Goal: Task Accomplishment & Management: Use online tool/utility

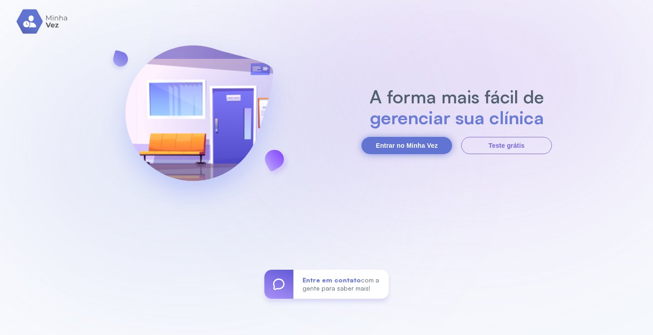
click at [403, 141] on button "Entrar no Minha Vez" at bounding box center [406, 145] width 91 height 17
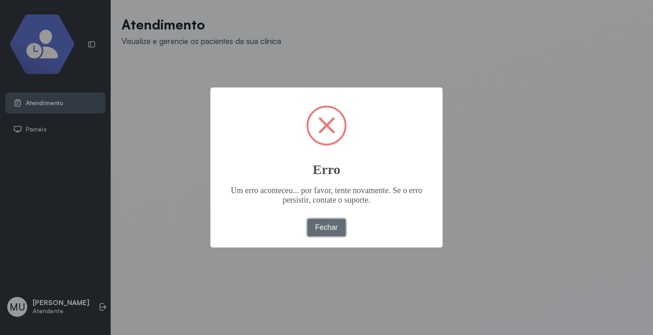
click at [328, 223] on button "Fechar" at bounding box center [326, 227] width 39 height 17
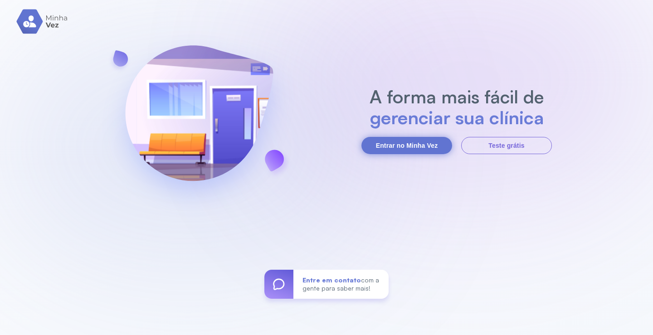
click at [405, 146] on button "Entrar no Minha Vez" at bounding box center [406, 145] width 91 height 17
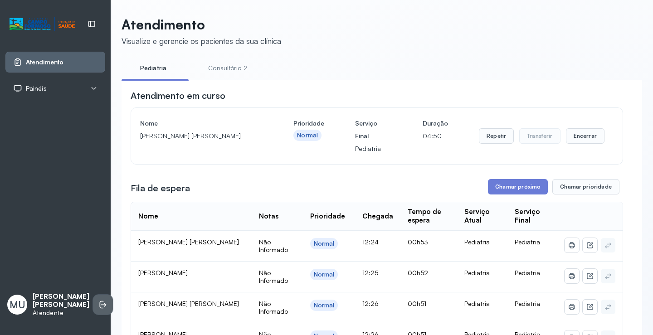
click at [98, 300] on icon at bounding box center [102, 304] width 9 height 9
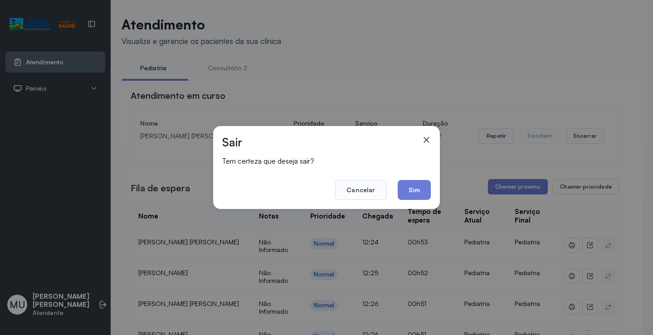
click at [424, 139] on icon at bounding box center [426, 139] width 9 height 9
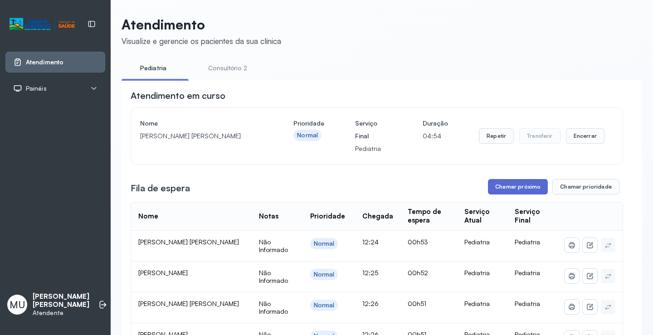
click at [505, 186] on button "Chamar próximo" at bounding box center [518, 186] width 60 height 15
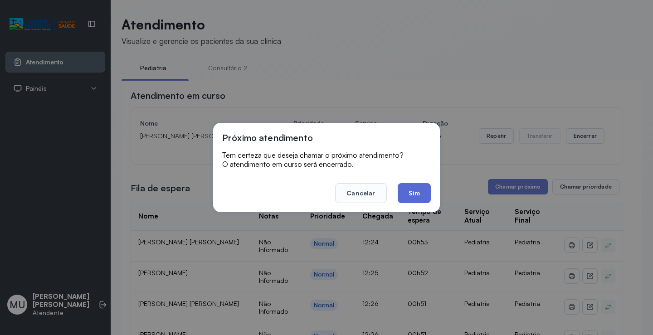
click at [411, 191] on button "Sim" at bounding box center [414, 193] width 33 height 20
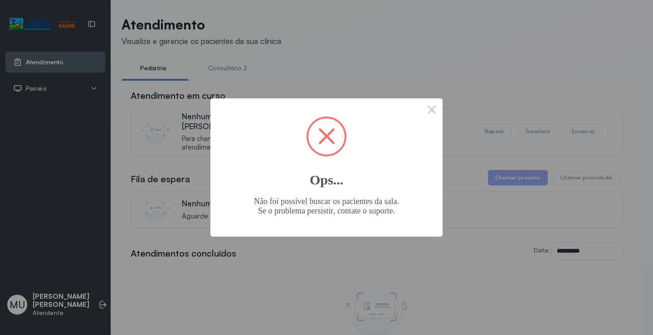
drag, startPoint x: 289, startPoint y: 193, endPoint x: 349, endPoint y: 163, distance: 66.7
click at [295, 190] on div "× Ops... Não foi possível buscar os pacientes da sala. Se o problema persistir,…" at bounding box center [326, 167] width 232 height 138
click at [430, 107] on button "×" at bounding box center [432, 109] width 22 height 22
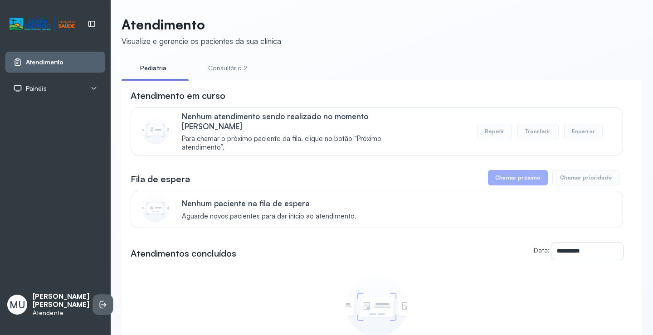
click at [98, 300] on icon at bounding box center [102, 304] width 9 height 9
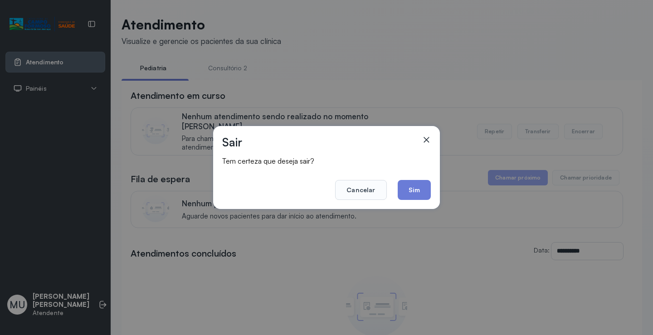
click at [370, 185] on button "Cancelar" at bounding box center [360, 190] width 51 height 20
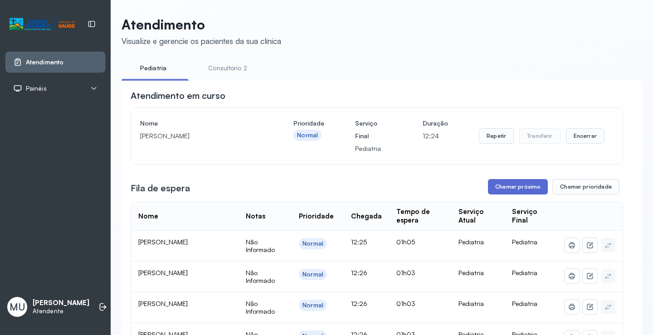
click at [513, 188] on button "Chamar próximo" at bounding box center [518, 186] width 60 height 15
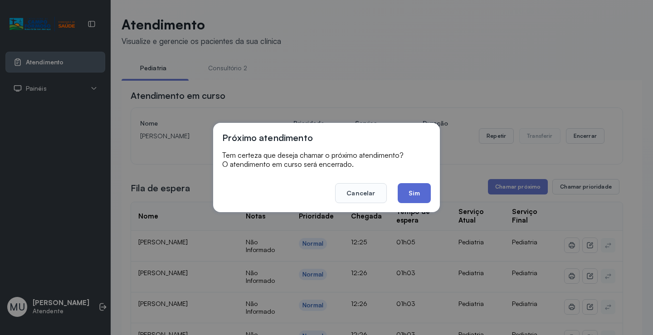
click at [415, 195] on button "Sim" at bounding box center [414, 193] width 33 height 20
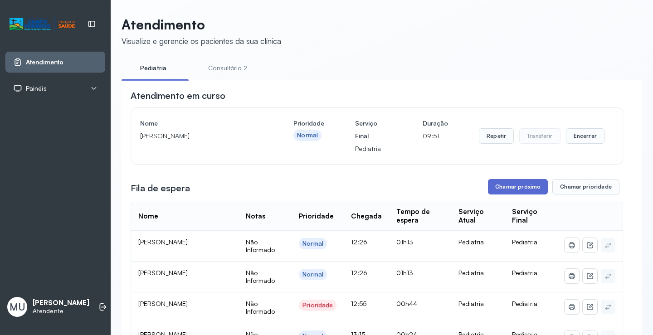
click at [509, 184] on button "Chamar próximo" at bounding box center [518, 186] width 60 height 15
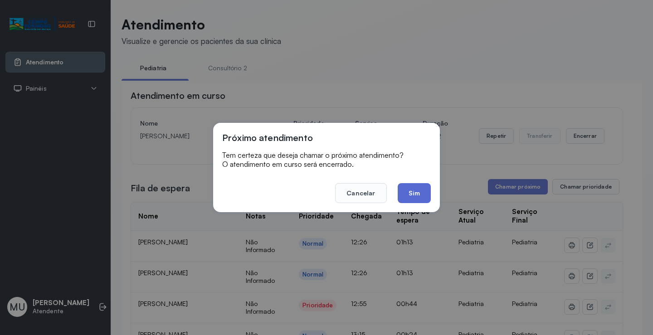
click at [417, 191] on button "Sim" at bounding box center [414, 193] width 33 height 20
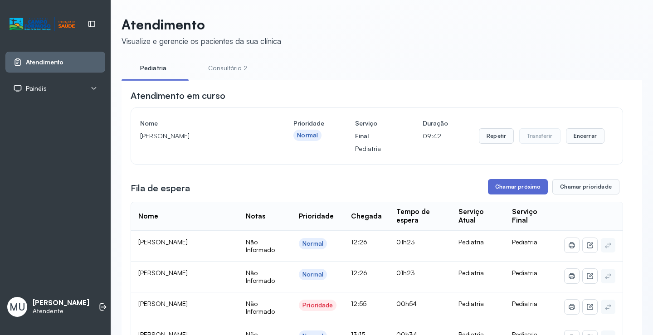
click at [512, 185] on button "Chamar próximo" at bounding box center [518, 186] width 60 height 15
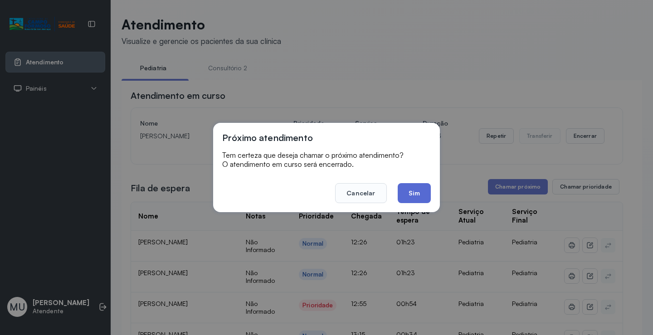
click at [414, 195] on button "Sim" at bounding box center [414, 193] width 33 height 20
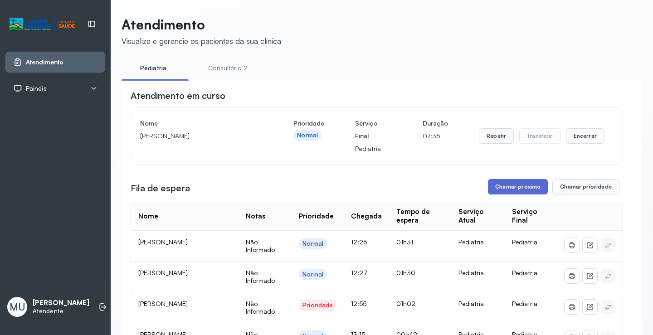
click at [514, 188] on button "Chamar próximo" at bounding box center [518, 186] width 60 height 15
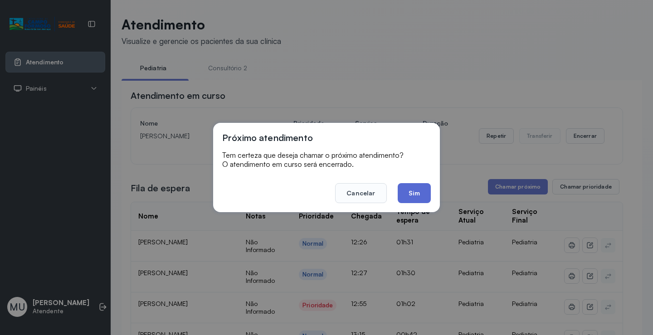
click at [414, 190] on button "Sim" at bounding box center [414, 193] width 33 height 20
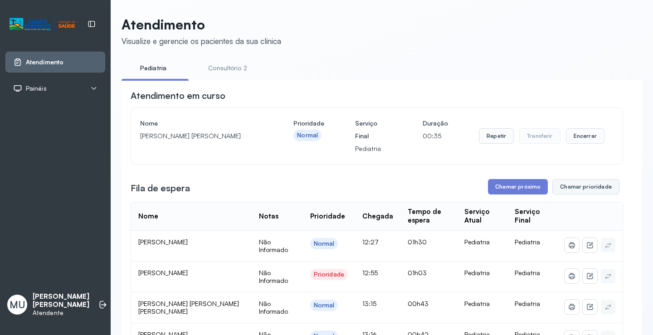
click at [566, 185] on button "Chamar prioridade" at bounding box center [585, 186] width 67 height 15
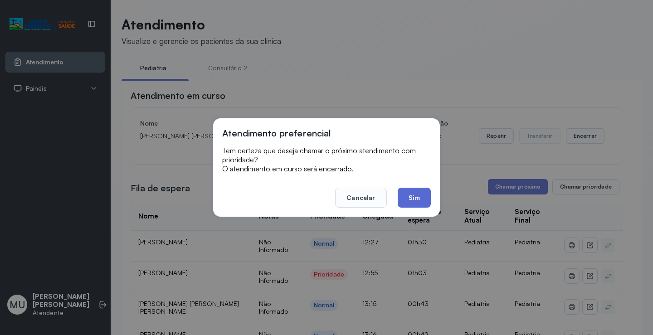
click at [409, 203] on button "Sim" at bounding box center [414, 198] width 33 height 20
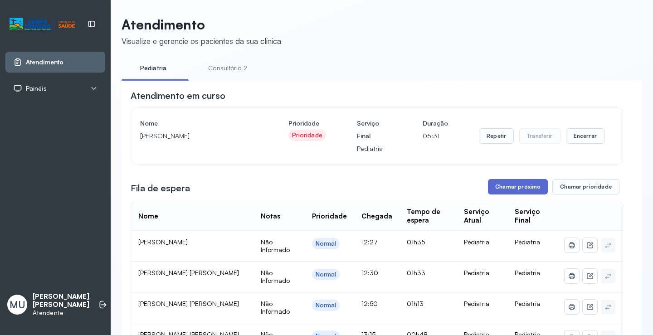
click at [519, 185] on button "Chamar próximo" at bounding box center [518, 186] width 60 height 15
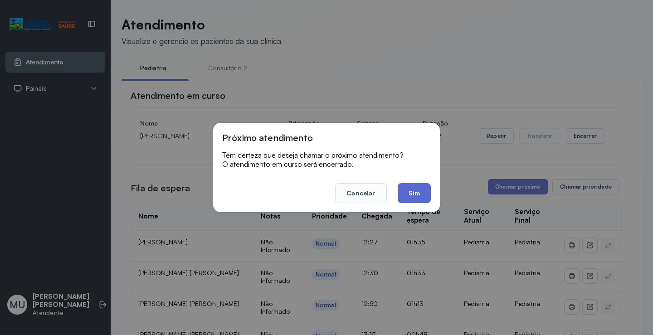
click at [418, 189] on button "Sim" at bounding box center [414, 193] width 33 height 20
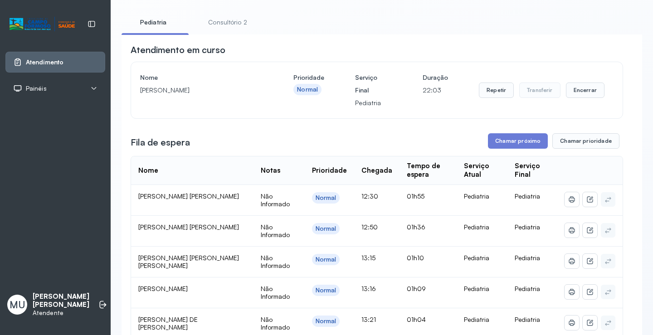
scroll to position [136, 0]
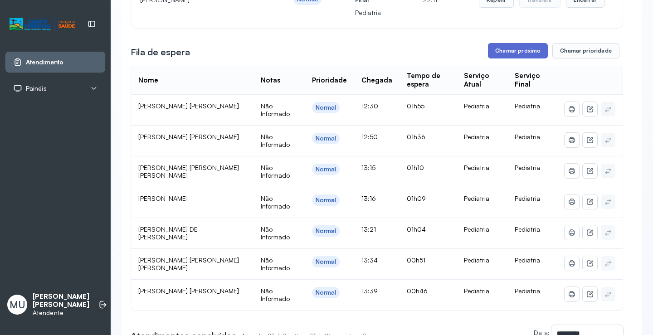
click at [515, 52] on button "Chamar próximo" at bounding box center [518, 50] width 60 height 15
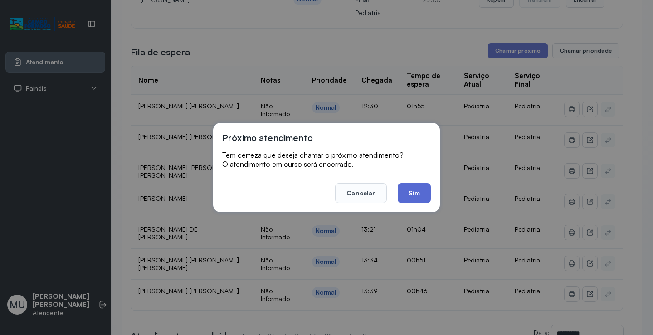
click at [418, 192] on button "Sim" at bounding box center [414, 193] width 33 height 20
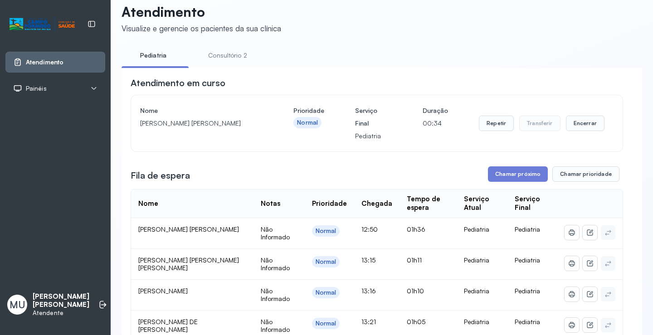
scroll to position [0, 0]
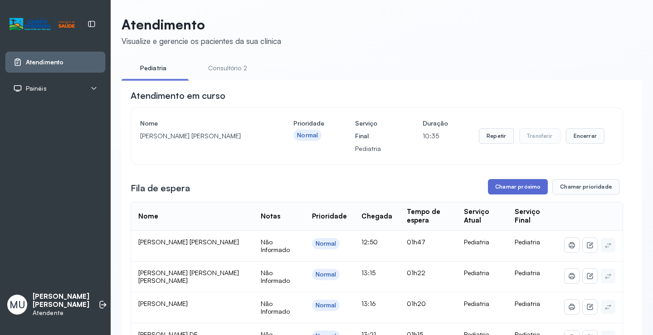
click at [529, 185] on button "Chamar próximo" at bounding box center [518, 186] width 60 height 15
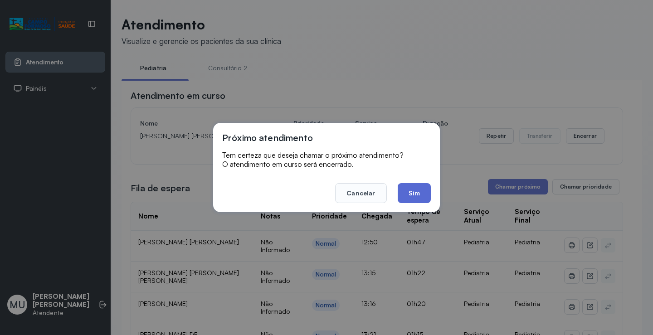
click at [419, 185] on button "Sim" at bounding box center [414, 193] width 33 height 20
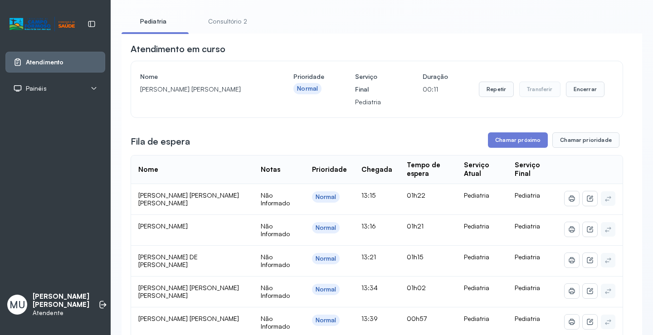
scroll to position [136, 0]
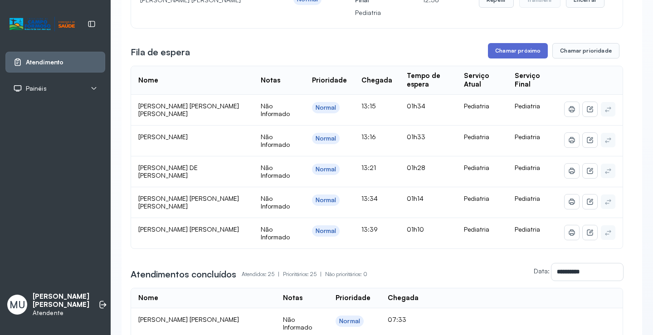
click at [502, 50] on button "Chamar próximo" at bounding box center [518, 50] width 60 height 15
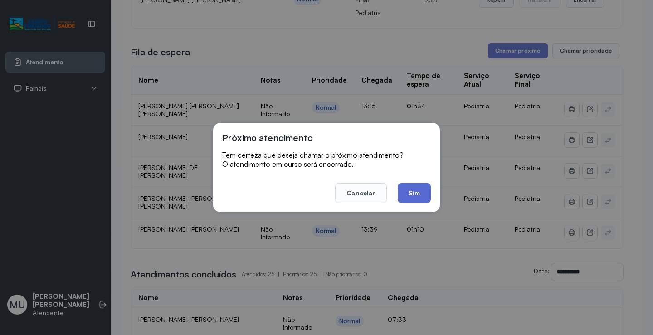
click at [419, 190] on button "Sim" at bounding box center [414, 193] width 33 height 20
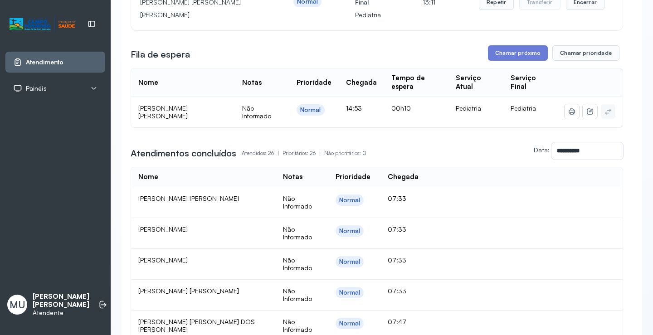
scroll to position [45, 0]
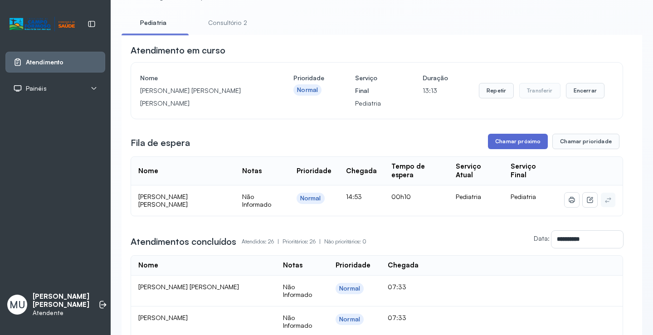
click at [518, 143] on button "Chamar próximo" at bounding box center [518, 141] width 60 height 15
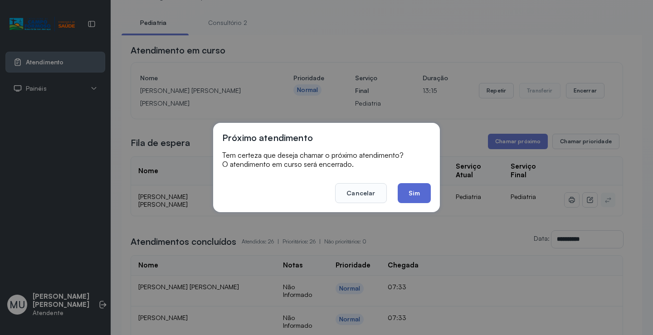
click at [414, 191] on button "Sim" at bounding box center [414, 193] width 33 height 20
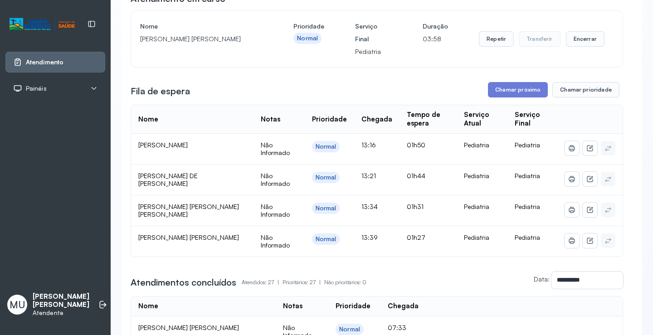
scroll to position [181, 0]
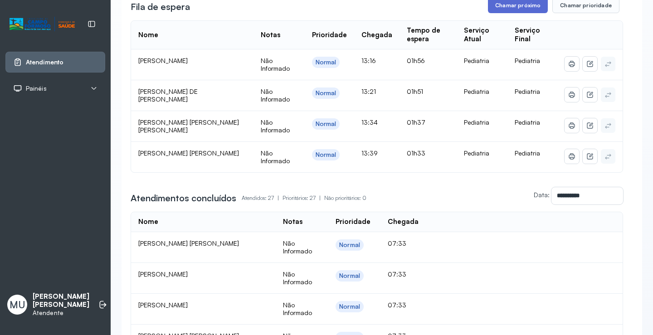
click at [513, 2] on button "Chamar próximo" at bounding box center [518, 5] width 60 height 15
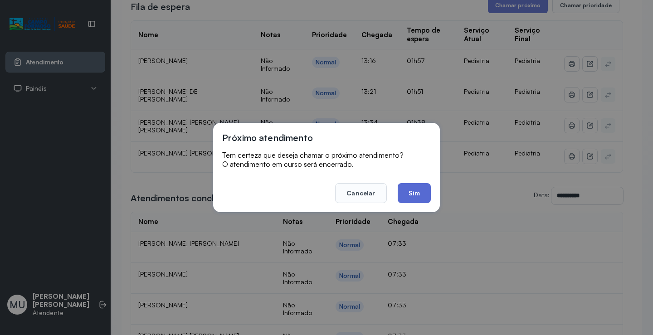
click at [418, 189] on button "Sim" at bounding box center [414, 193] width 33 height 20
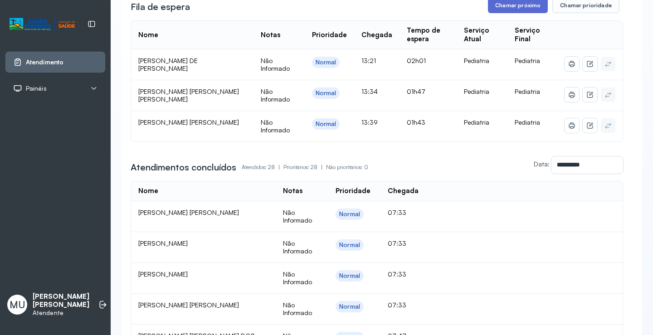
click at [511, 5] on button "Chamar próximo" at bounding box center [518, 5] width 60 height 15
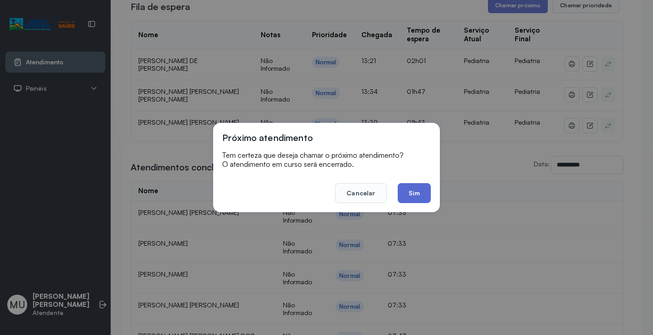
click at [421, 194] on button "Sim" at bounding box center [414, 193] width 33 height 20
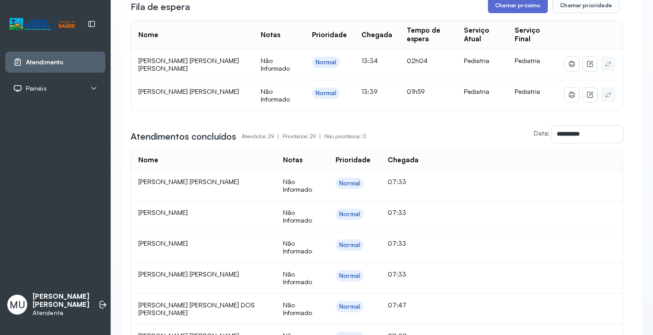
click at [504, 8] on button "Chamar próximo" at bounding box center [518, 5] width 60 height 15
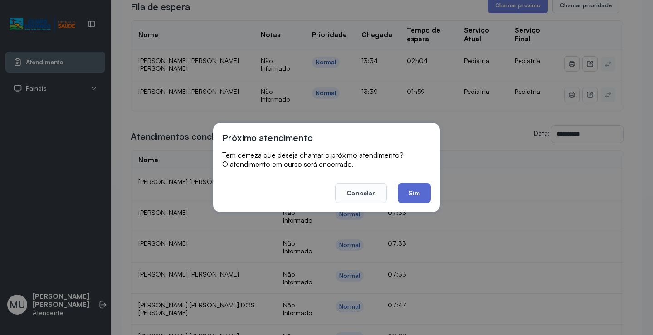
click at [419, 191] on button "Sim" at bounding box center [414, 193] width 33 height 20
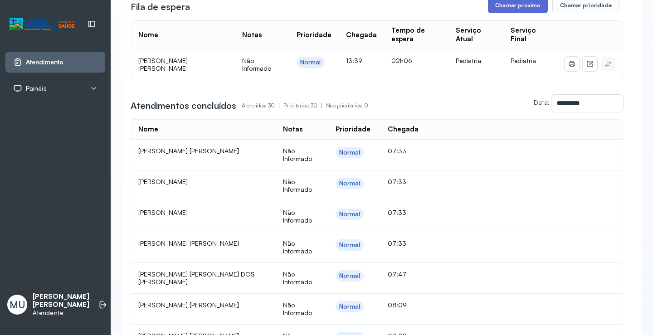
click at [514, 6] on button "Chamar próximo" at bounding box center [518, 5] width 60 height 15
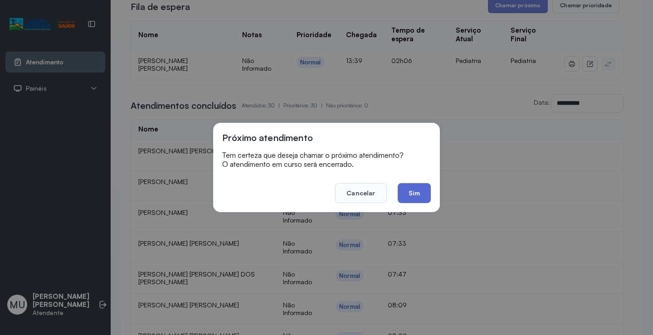
click at [418, 183] on button "Sim" at bounding box center [414, 193] width 33 height 20
